Goal: Entertainment & Leisure: Consume media (video, audio)

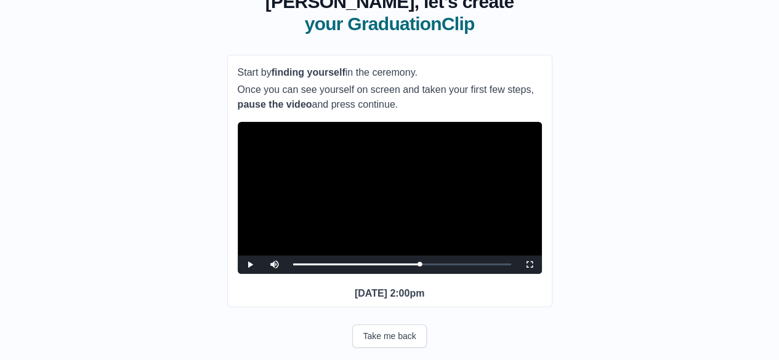
scroll to position [74, 0]
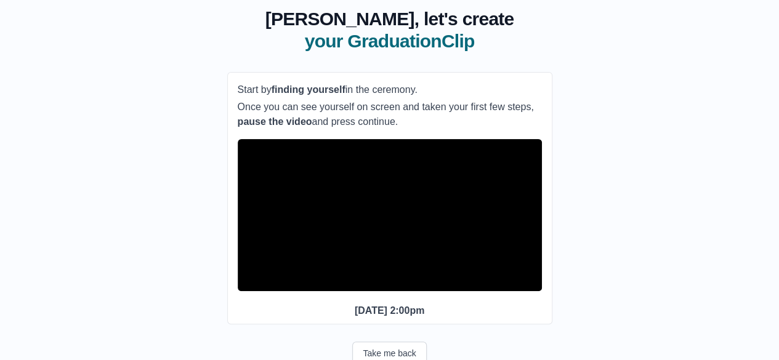
click at [388, 222] on video "Video Player" at bounding box center [390, 215] width 304 height 152
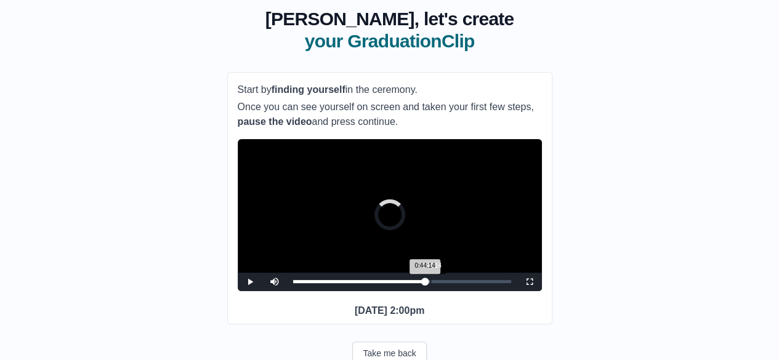
click at [430, 283] on div "0:44:14" at bounding box center [430, 281] width 1 height 3
click at [436, 283] on div "0:46:01" at bounding box center [436, 281] width 1 height 3
click at [436, 283] on div "0:47:12 Progress : 0%" at bounding box center [364, 281] width 143 height 3
click at [444, 283] on div "Loaded : 0% 0:48:47 0:48:47 Progress : 0%" at bounding box center [402, 281] width 218 height 3
click at [444, 283] on div "0:49:58 Progress : 0%" at bounding box center [368, 281] width 151 height 3
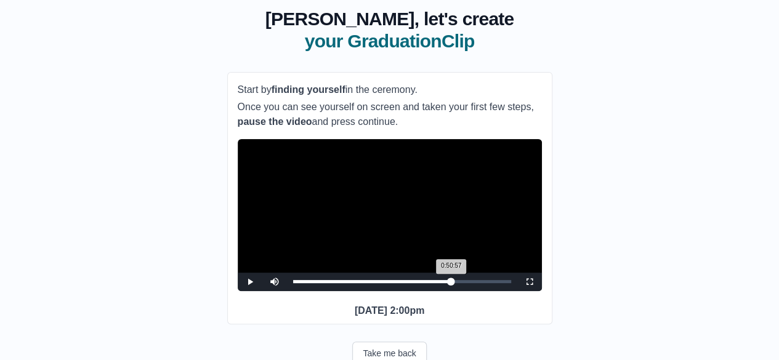
click at [451, 283] on div "0:50:57 Progress : 0%" at bounding box center [372, 281] width 158 height 3
click at [451, 283] on div "0:50:58 Progress : 0%" at bounding box center [372, 281] width 158 height 3
click at [454, 283] on div "0:53:07 Progress : 0%" at bounding box center [373, 281] width 161 height 3
click at [458, 283] on div "0:54:07 Progress : 0%" at bounding box center [375, 281] width 165 height 3
click at [461, 283] on div "0:55:06 Progress : 0%" at bounding box center [377, 281] width 168 height 3
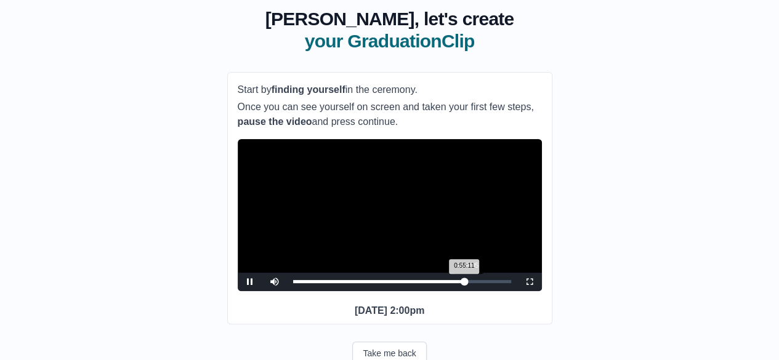
click at [465, 283] on div "0:55:11 Progress : 0%" at bounding box center [379, 281] width 172 height 3
click at [468, 283] on div "0:56:29 Progress : 0%" at bounding box center [380, 281] width 175 height 3
click at [468, 283] on div "0:57:04 Progress : 0%" at bounding box center [380, 281] width 175 height 3
click at [470, 283] on div "0:58:15 Progress : 0%" at bounding box center [381, 281] width 177 height 3
click at [476, 283] on div "0:59:03 Progress : 0%" at bounding box center [384, 281] width 183 height 3
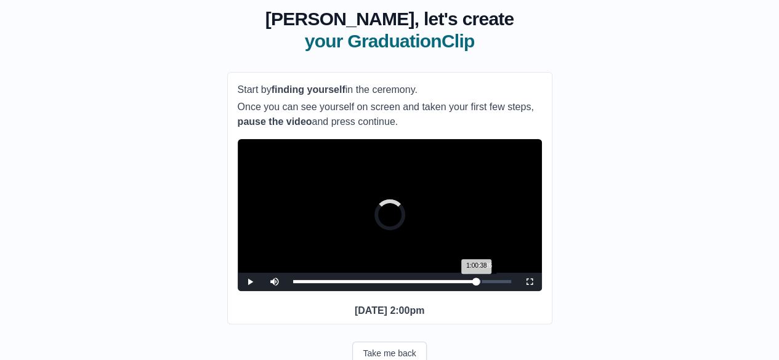
click at [481, 283] on div "Loaded : 0% 1:00:26 1:00:38 Progress : 0%" at bounding box center [402, 281] width 218 height 3
click at [388, 283] on div "0:30:48" at bounding box center [388, 281] width 1 height 3
click at [397, 283] on div "0:33:34" at bounding box center [397, 281] width 1 height 3
click at [404, 283] on div "0:35:56" at bounding box center [404, 281] width 1 height 3
click at [405, 283] on div "0:36:56 Progress : 0%" at bounding box center [349, 281] width 112 height 3
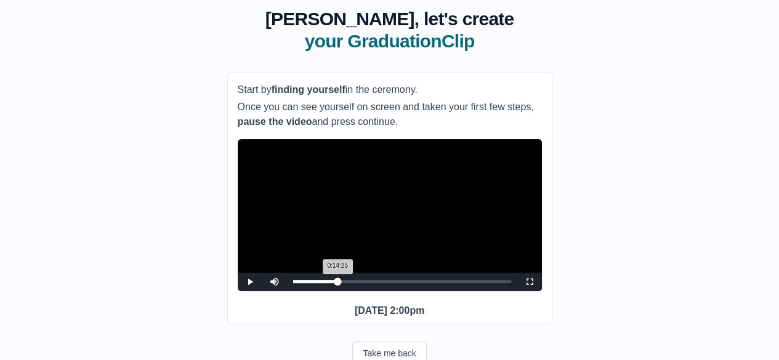
click at [337, 283] on div "Loaded : 0% 0:14:25 0:14:25 Progress : 0%" at bounding box center [402, 281] width 218 height 3
click at [353, 283] on div "0:19:21" at bounding box center [353, 281] width 1 height 3
click at [367, 291] on div "Loaded : 0% 0:23:53 0:23:53 Progress : 0%" at bounding box center [402, 282] width 230 height 18
click at [379, 283] on div "0:27:50" at bounding box center [379, 281] width 1 height 3
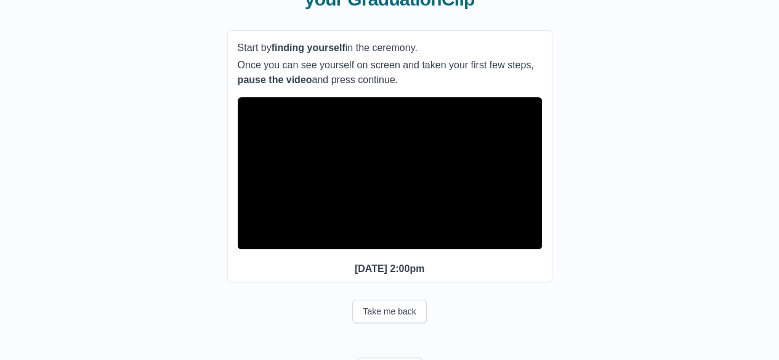
scroll to position [114, 0]
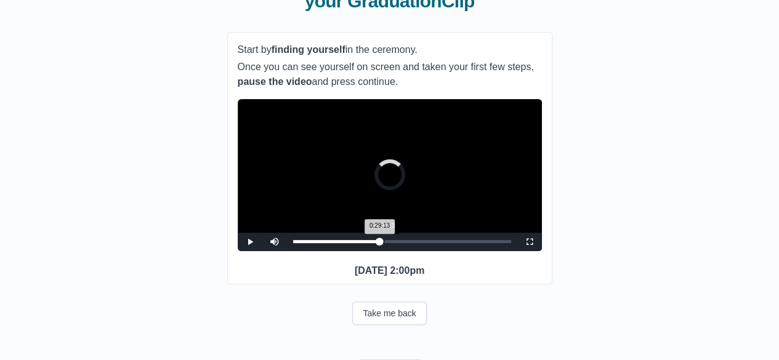
click at [380, 243] on div "0:29:13 Progress : 0%" at bounding box center [336, 241] width 87 height 3
click at [384, 243] on div "0:30:36 Progress : 0%" at bounding box center [338, 241] width 91 height 3
click at [407, 243] on div "0:36:44" at bounding box center [407, 241] width 1 height 3
click at [410, 243] on div "0:37:43 Progress : 0%" at bounding box center [351, 241] width 117 height 3
click at [415, 243] on div "0:39:18" at bounding box center [415, 241] width 1 height 3
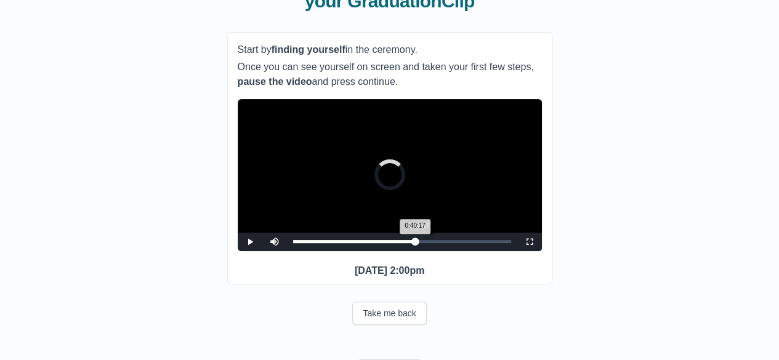
click at [415, 243] on div "0:40:17 Progress : 0%" at bounding box center [354, 241] width 122 height 3
click at [422, 243] on div "0:41:40" at bounding box center [422, 241] width 1 height 3
click at [423, 243] on div "0:41:43 Progress : 0%" at bounding box center [358, 241] width 130 height 3
click at [428, 243] on div "0:43:39" at bounding box center [428, 241] width 1 height 3
click at [434, 243] on div "Loaded : 0% 0:45:25 0:45:25 Progress : 0%" at bounding box center [402, 241] width 218 height 3
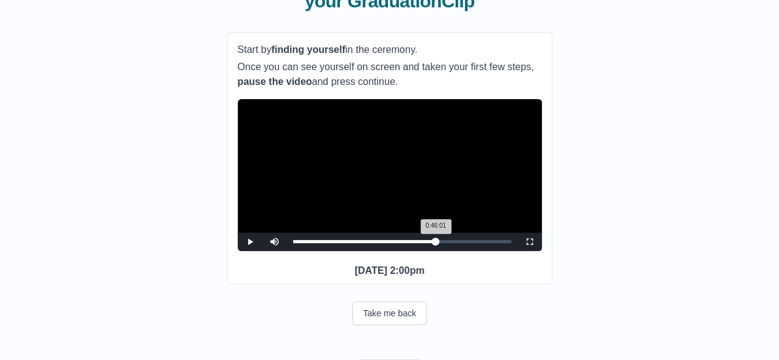
click at [436, 243] on div "0:46:01 Progress : 0%" at bounding box center [364, 241] width 143 height 3
click at [436, 243] on div "0:47:12 Progress : 0%" at bounding box center [364, 241] width 143 height 3
click at [441, 243] on div "0:47:36 Progress : 0%" at bounding box center [367, 241] width 148 height 3
click at [443, 243] on div "0:48:11 Progress : 0%" at bounding box center [368, 241] width 150 height 3
click at [443, 243] on div "0:48:12 Progress : 0%" at bounding box center [368, 241] width 150 height 3
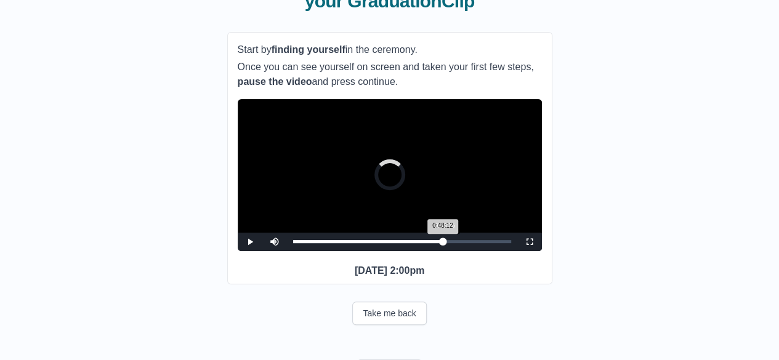
click at [443, 243] on div "0:48:12 Progress : 0%" at bounding box center [368, 241] width 150 height 3
click at [445, 243] on div "0:48:58 Progress : 0%" at bounding box center [369, 241] width 152 height 3
click at [447, 243] on div "0:49:34 Progress : 0%" at bounding box center [370, 241] width 154 height 3
click at [453, 251] on div "Loaded : 0% 0:51:21 0:51:33 Progress : 0%" at bounding box center [402, 242] width 230 height 18
click at [455, 243] on div "0:52:20 Progress : 0%" at bounding box center [374, 241] width 163 height 3
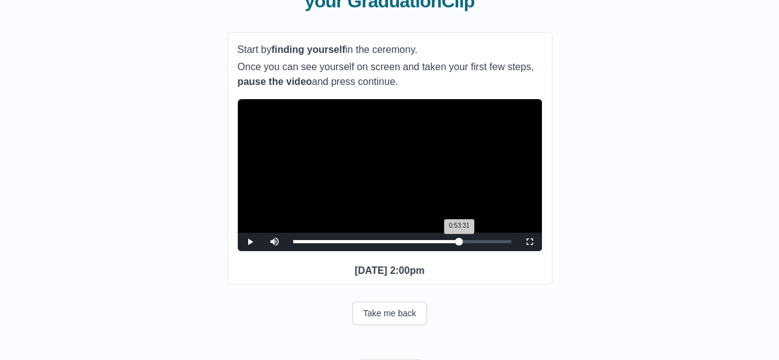
click at [459, 243] on div "0:53:31 Progress : 0%" at bounding box center [376, 241] width 166 height 3
click at [459, 243] on div "0:54:42 Progress : 0%" at bounding box center [376, 241] width 166 height 3
click at [466, 243] on div "0:55:41 Progress : 0%" at bounding box center [379, 241] width 173 height 3
click at [466, 243] on div "0:55:53 Progress : 0%" at bounding box center [379, 241] width 173 height 3
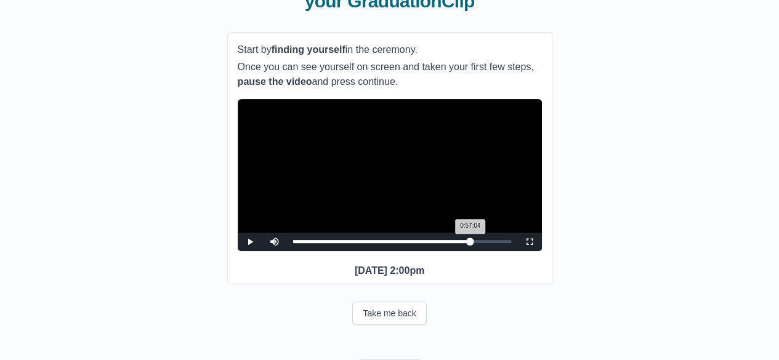
click at [470, 243] on div "0:57:04 Progress : 0%" at bounding box center [381, 241] width 177 height 3
click at [472, 243] on div "0:57:28 Progress : 0%" at bounding box center [382, 241] width 179 height 3
click at [474, 243] on div "0:58:15 Progress : 0%" at bounding box center [383, 241] width 181 height 3
click at [474, 243] on div "0:58:16 Progress : 0%" at bounding box center [383, 241] width 181 height 3
click at [479, 243] on div "0:59:50" at bounding box center [479, 241] width 1 height 3
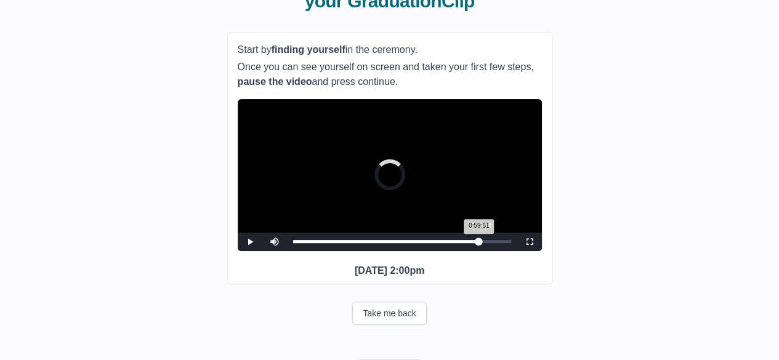
click at [479, 243] on div "0:59:51 Progress : 0%" at bounding box center [386, 241] width 186 height 3
click at [480, 243] on div "1:01:25 Progress : 0%" at bounding box center [386, 241] width 187 height 3
click at [470, 243] on div "Loaded : 0% 0:56:53 0:56:53 Progress : 0%" at bounding box center [402, 241] width 218 height 3
click at [469, 243] on div "0:56:41 Progress : 0%" at bounding box center [381, 241] width 177 height 3
click at [469, 243] on div "0:56:41 Progress : 0%" at bounding box center [381, 241] width 176 height 3
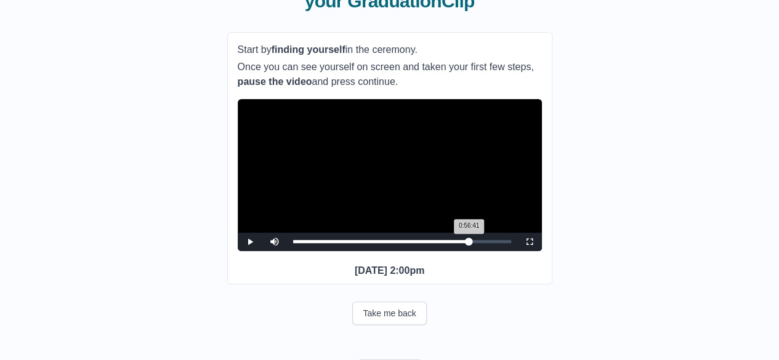
click at [469, 243] on div "0:56:41 Progress : 0%" at bounding box center [381, 241] width 176 height 3
click at [467, 243] on div "0:55:53 Progress : 0%" at bounding box center [381, 241] width 176 height 3
click at [460, 243] on div "Loaded : 0% 0:54:07 0:53:55 Progress : 0%" at bounding box center [402, 241] width 218 height 3
click at [457, 243] on div "0:53:56 Progress : 0%" at bounding box center [376, 241] width 167 height 3
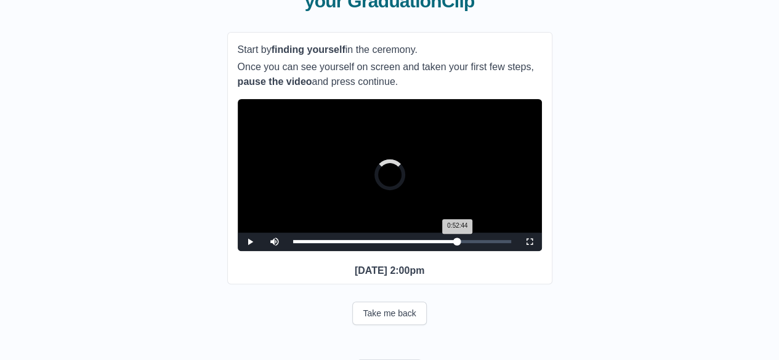
click at [457, 243] on div "0:52:44 Progress : 0%" at bounding box center [375, 241] width 164 height 3
click at [456, 243] on div "0:52:32 Progress : 0%" at bounding box center [375, 241] width 164 height 3
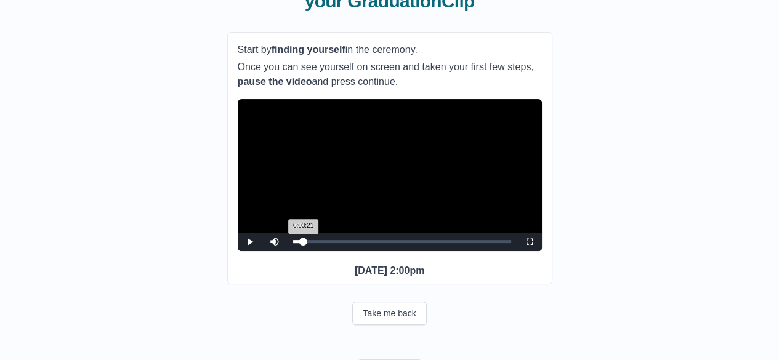
click at [303, 251] on div "Loaded : 0% 0:02:57 0:03:21 Progress : 0%" at bounding box center [402, 242] width 230 height 18
click at [416, 243] on div "0:39:41" at bounding box center [416, 241] width 1 height 3
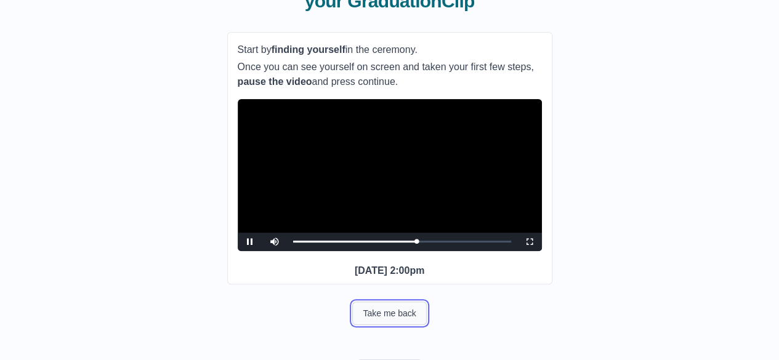
click at [409, 325] on button "Take me back" at bounding box center [389, 313] width 74 height 23
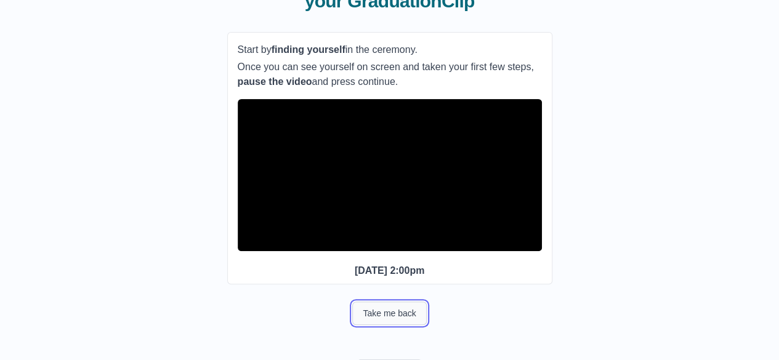
click at [409, 325] on button "Take me back" at bounding box center [389, 313] width 74 height 23
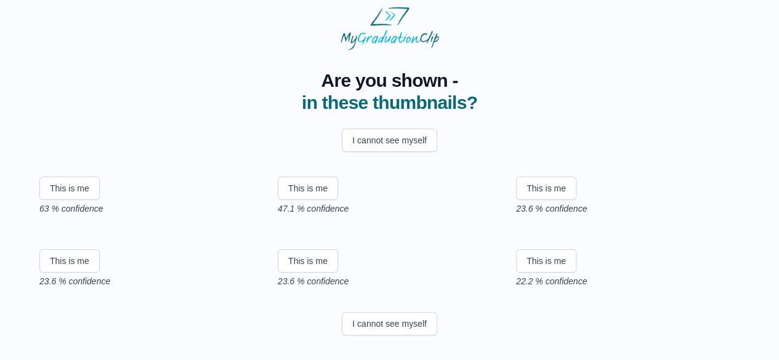
scroll to position [258, 0]
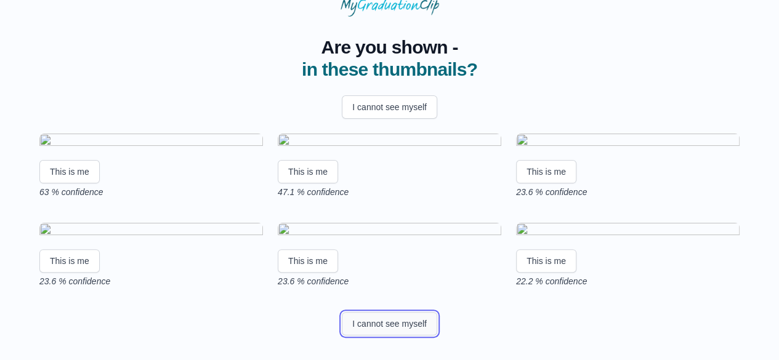
click at [422, 326] on button "I cannot see myself" at bounding box center [389, 323] width 95 height 23
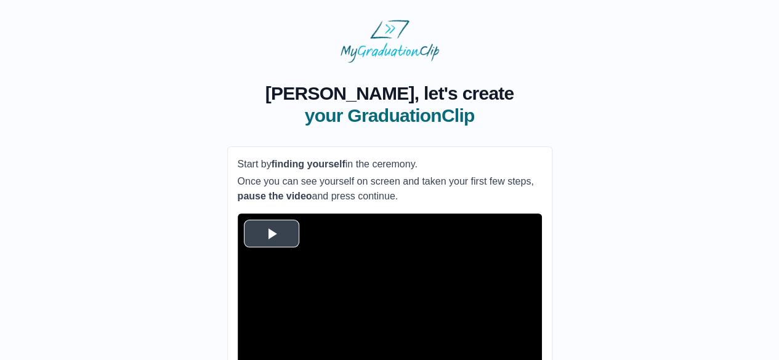
click at [271, 233] on span "Video Player" at bounding box center [271, 233] width 0 height 0
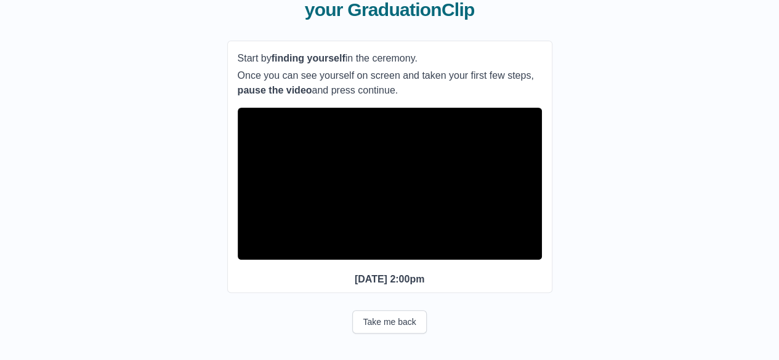
scroll to position [107, 0]
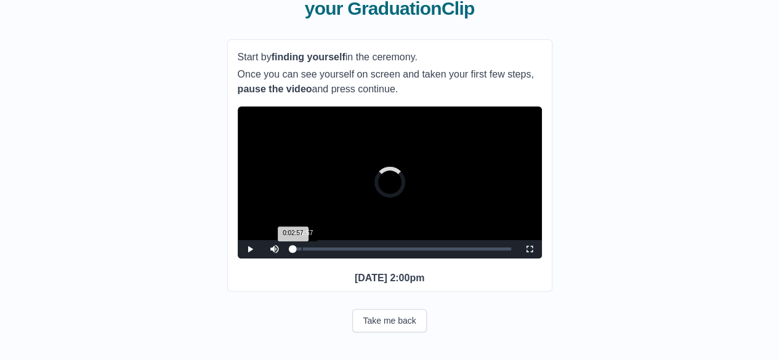
click at [302, 251] on div "0:02:57" at bounding box center [302, 248] width 1 height 3
click at [309, 251] on div "Loaded : 0% 0:05:08 0:02:58 Progress : 0%" at bounding box center [402, 248] width 218 height 3
click at [318, 251] on div "0:08:05" at bounding box center [318, 248] width 1 height 3
click at [359, 259] on div "Loaded : 0% 0:21:31 0:21:31 Progress : 0%" at bounding box center [402, 249] width 230 height 18
click at [377, 259] on div "Loaded : 0% 0:27:03 0:27:03 Progress : 0%" at bounding box center [402, 249] width 230 height 18
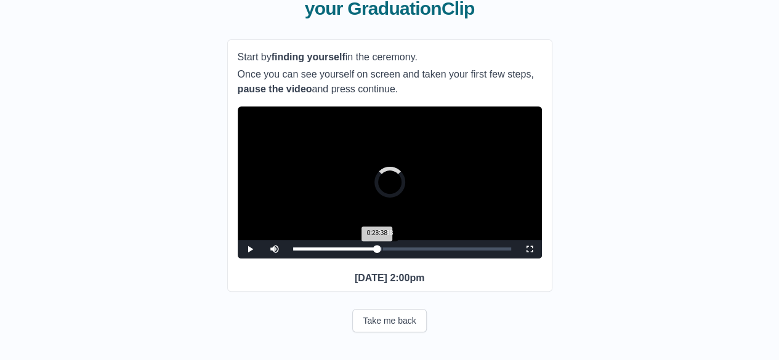
click at [382, 259] on div "Loaded : 0% 0:28:38 0:28:38 Progress : 0%" at bounding box center [402, 249] width 230 height 18
click at [391, 259] on div "Loaded : 0% 0:31:47 0:31:47 Progress : 0%" at bounding box center [402, 249] width 230 height 18
click at [392, 251] on div "0:32:59 Progress : 0%" at bounding box center [342, 248] width 99 height 3
click at [398, 251] on div "0:33:58 Progress : 0%" at bounding box center [346, 248] width 106 height 3
click at [401, 251] on div "0:34:45 Progress : 0%" at bounding box center [347, 248] width 108 height 3
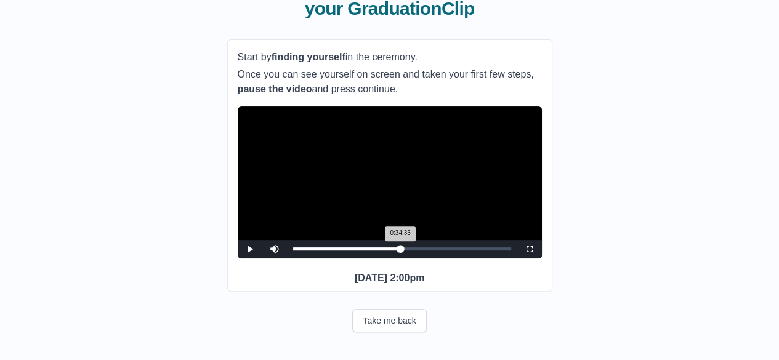
click at [400, 251] on div "0:34:33 Progress : 0%" at bounding box center [347, 248] width 108 height 3
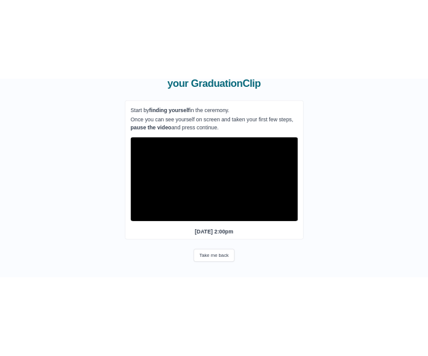
scroll to position [106, 0]
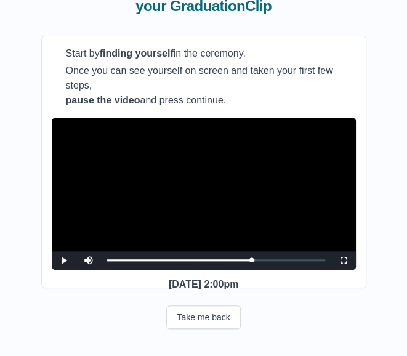
click at [134, 190] on video "Video Player" at bounding box center [204, 194] width 304 height 152
